Goal: Information Seeking & Learning: Learn about a topic

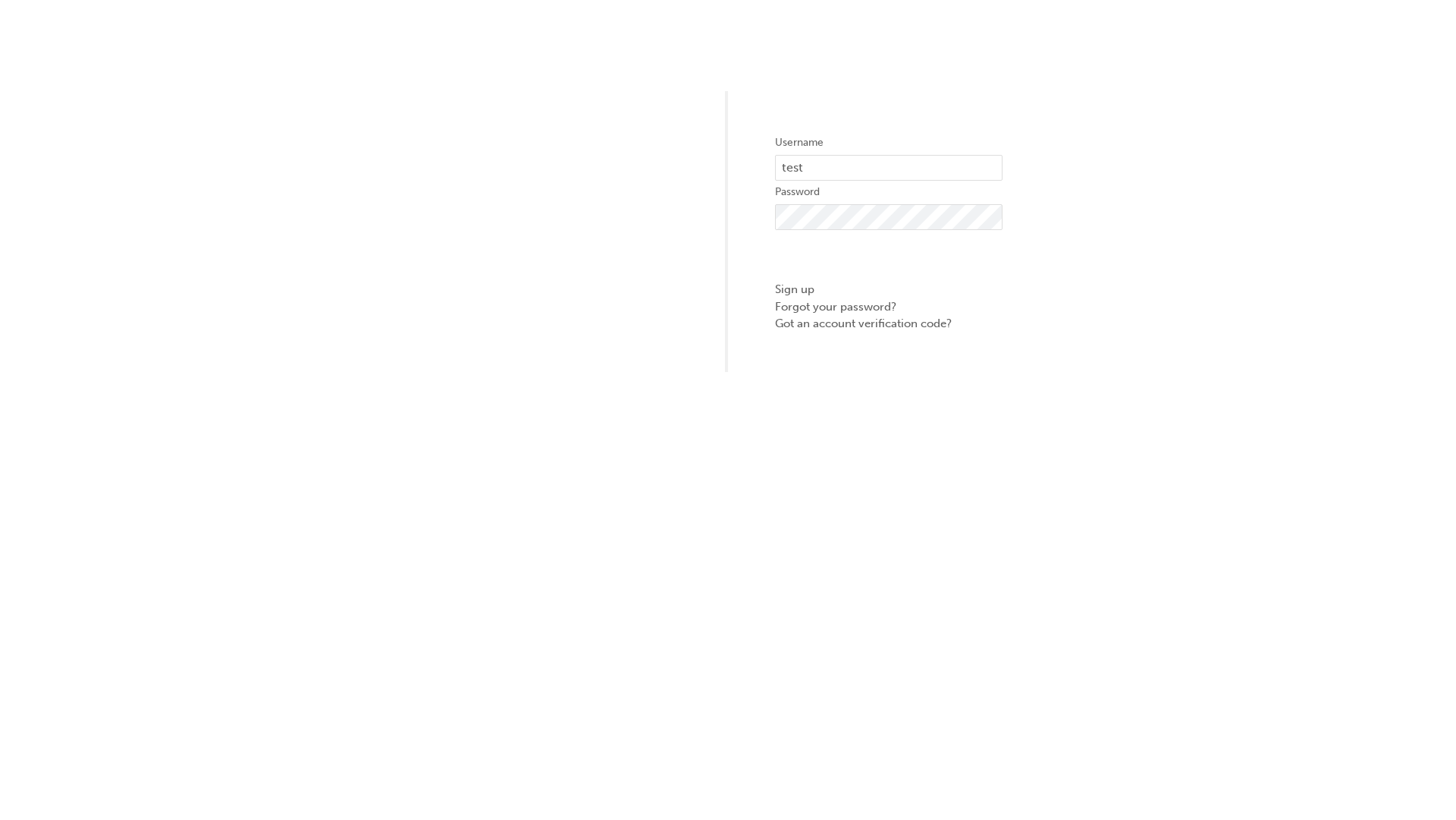
type input "test.e2e.user14"
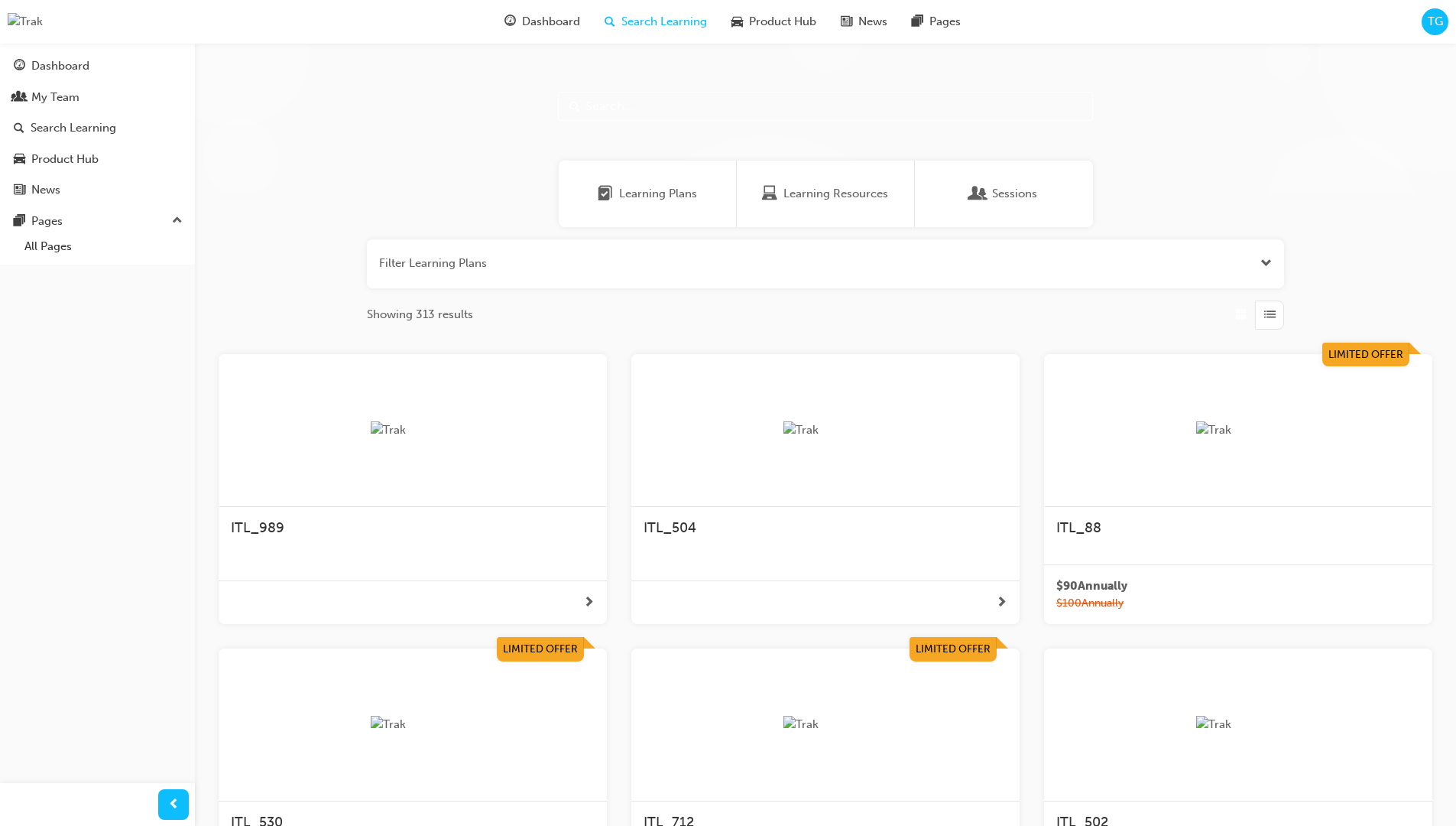
scroll to position [211, 0]
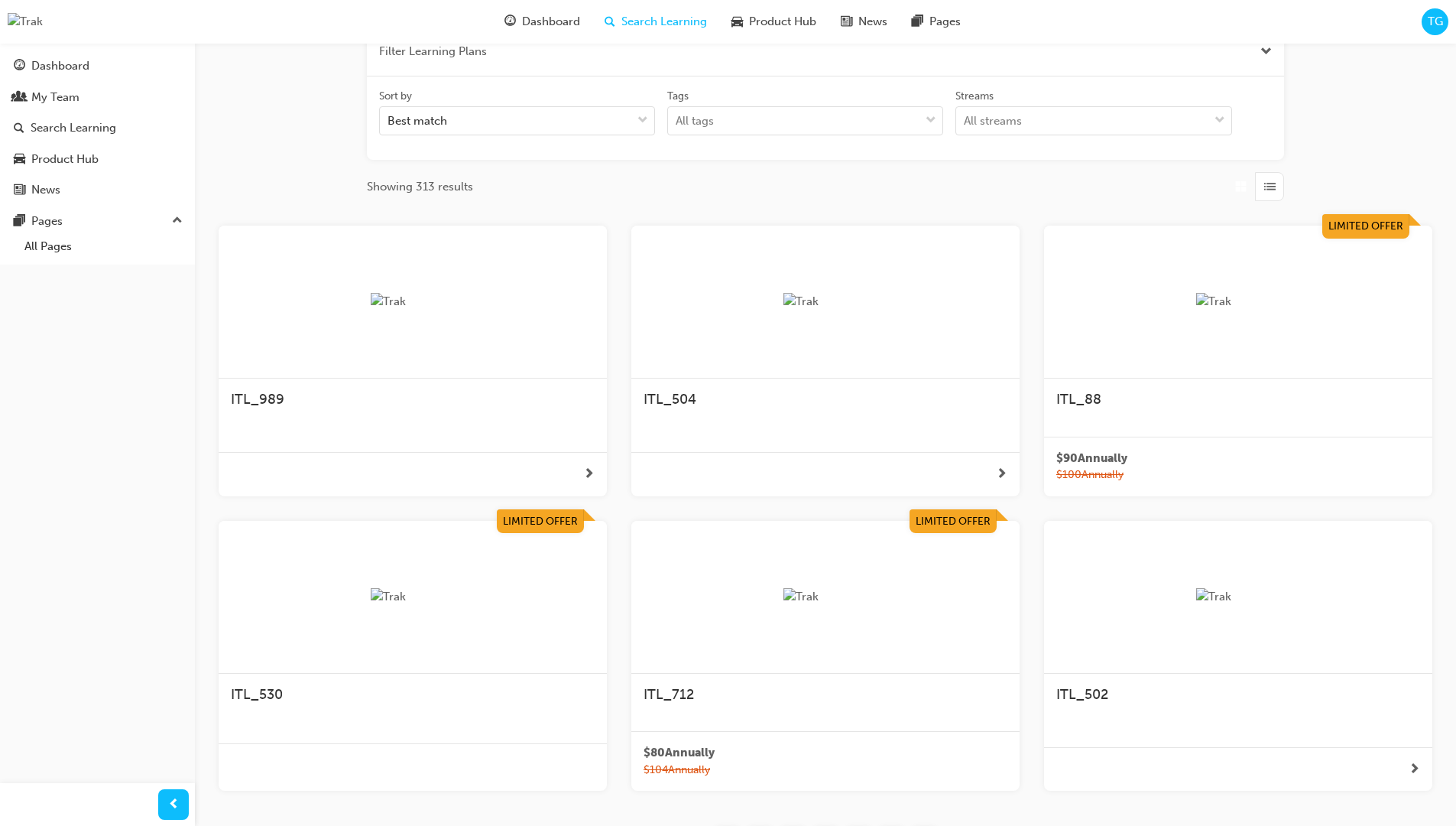
scroll to position [275, 0]
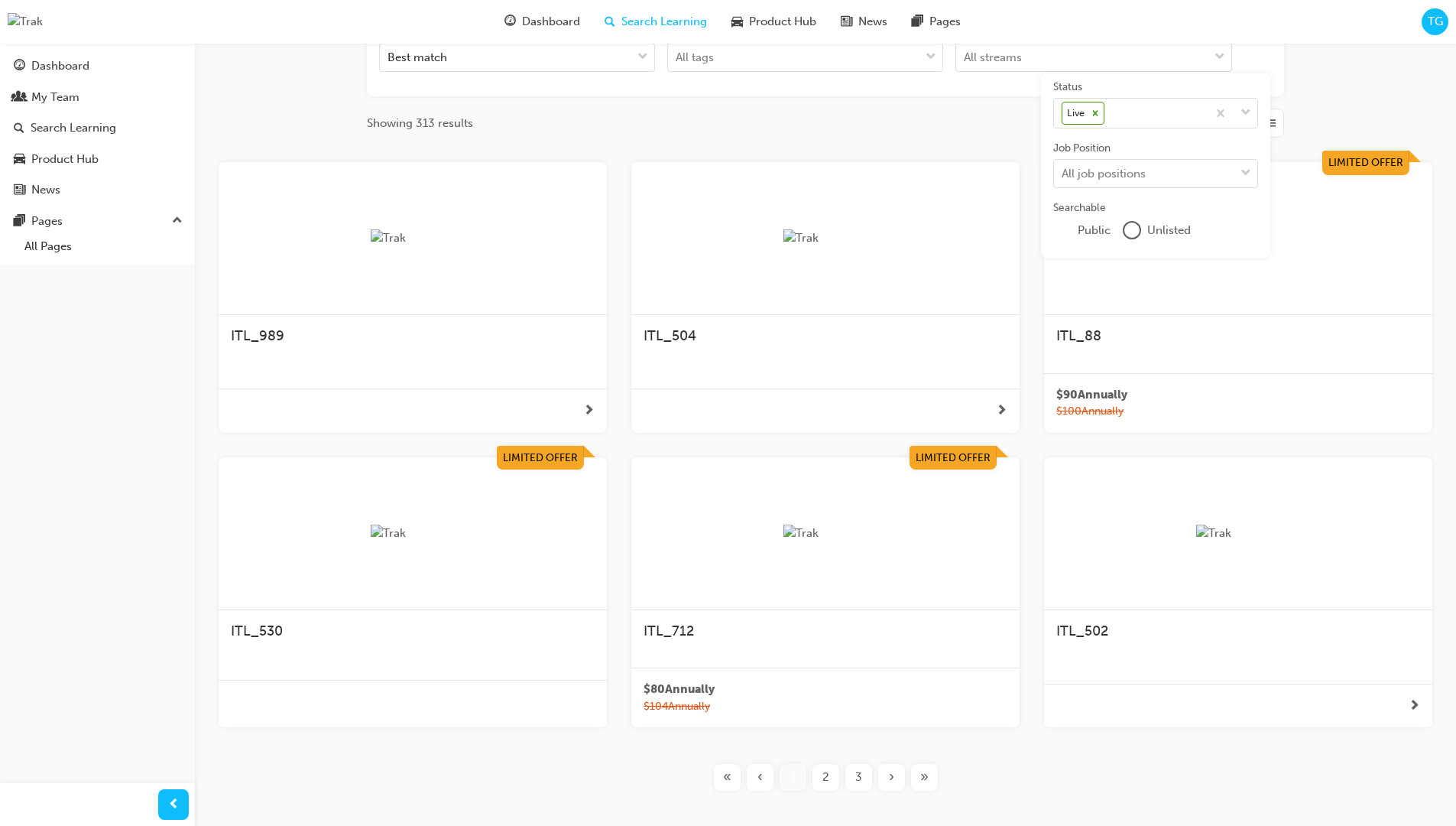
click at [965, 64] on input "Streams All streams" at bounding box center [964, 57] width 2 height 13
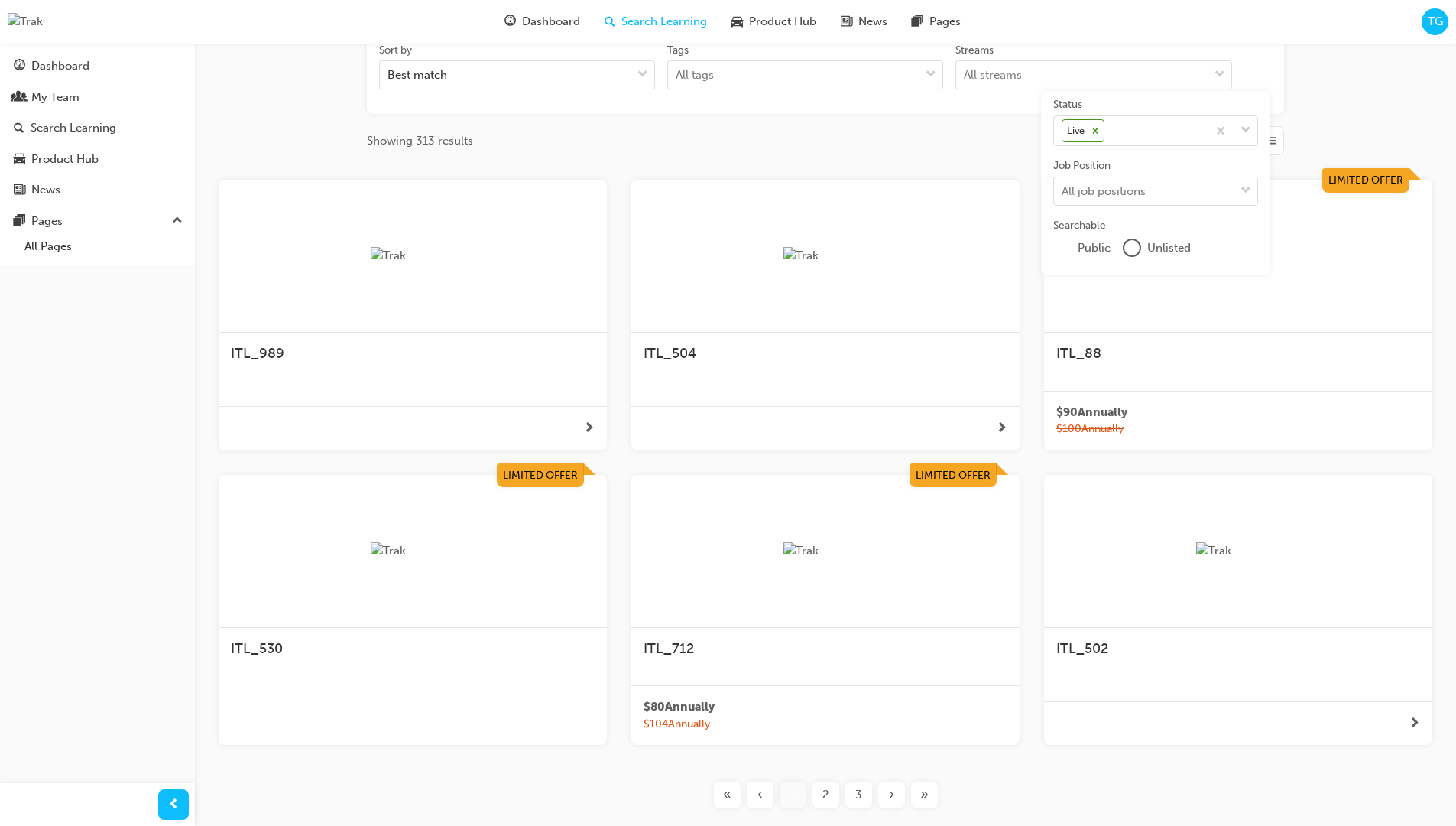
click at [965, 75] on input "Streams All streams" at bounding box center [964, 75] width 2 height 13
click at [1005, 75] on input "Streams 0 results available for search term Product. Select is focused ,type to…" at bounding box center [984, 75] width 42 height 13
